Goal: Check status

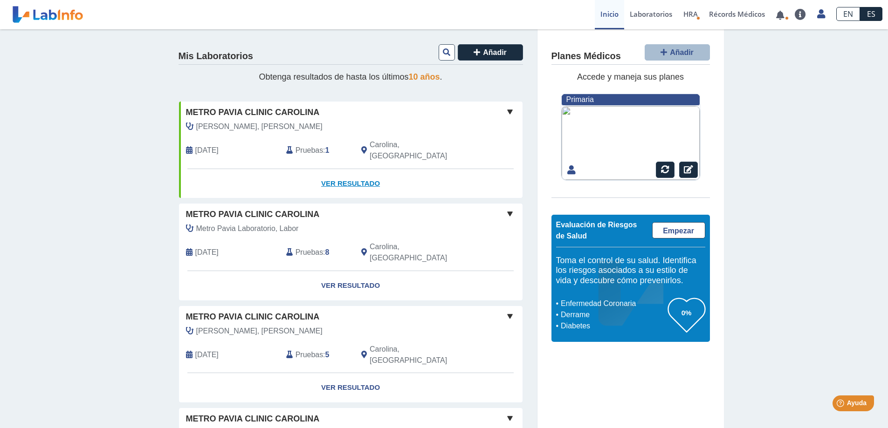
click at [338, 170] on link "Ver Resultado" at bounding box center [351, 183] width 344 height 29
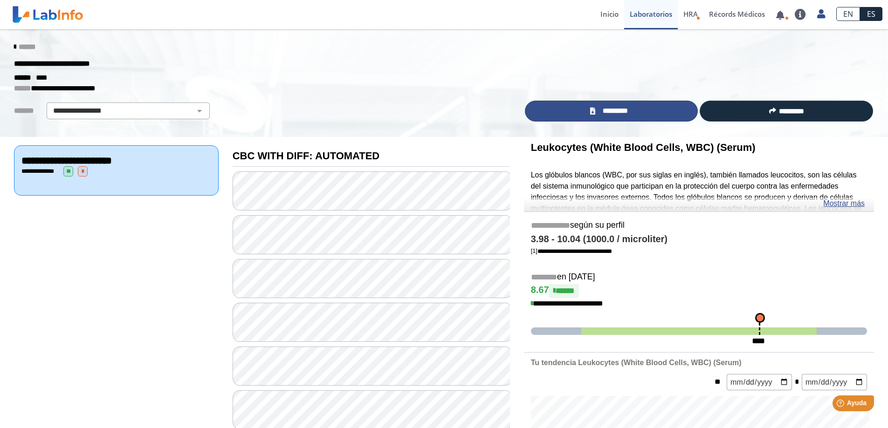
click at [625, 110] on span "*********" at bounding box center [615, 111] width 34 height 11
